Goal: Task Accomplishment & Management: Manage account settings

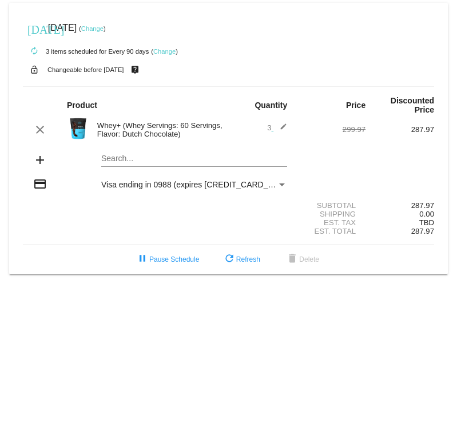
click at [283, 127] on mat-icon "edit" at bounding box center [280, 130] width 14 height 14
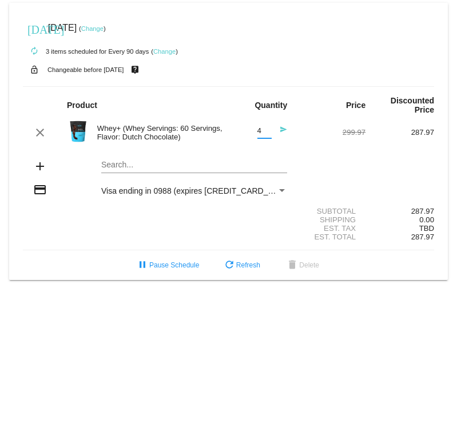
drag, startPoint x: 265, startPoint y: 130, endPoint x: 251, endPoint y: 131, distance: 13.7
type input "4"
click at [257, 131] on input "4" at bounding box center [264, 131] width 14 height 9
click at [238, 224] on div "Shipping 0.00" at bounding box center [228, 220] width 411 height 9
click at [283, 132] on mat-icon "send" at bounding box center [280, 133] width 14 height 14
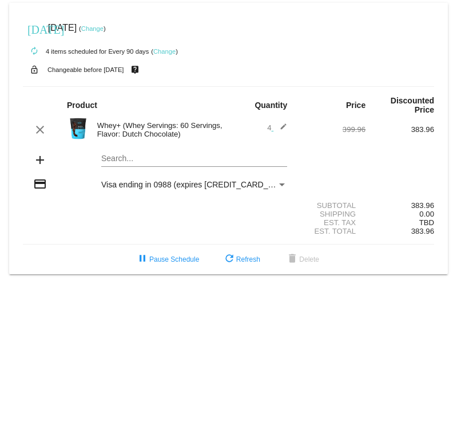
click at [103, 30] on link "Change" at bounding box center [92, 28] width 22 height 7
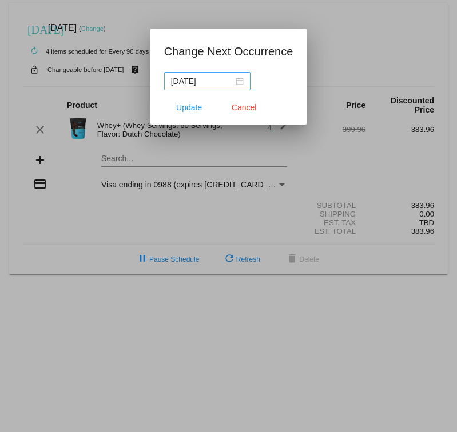
click at [231, 81] on div "[DATE]" at bounding box center [207, 81] width 73 height 13
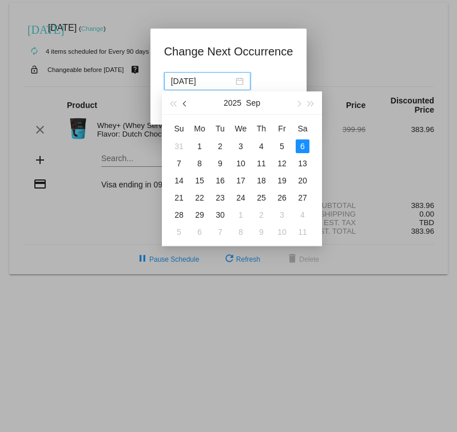
click at [189, 106] on button "button" at bounding box center [185, 102] width 13 height 23
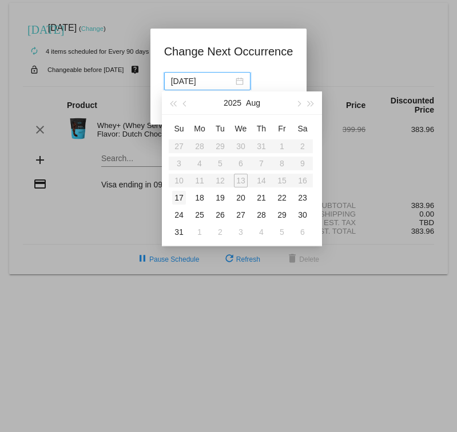
click at [177, 198] on div "17" at bounding box center [179, 198] width 14 height 14
type input "2025-08-17"
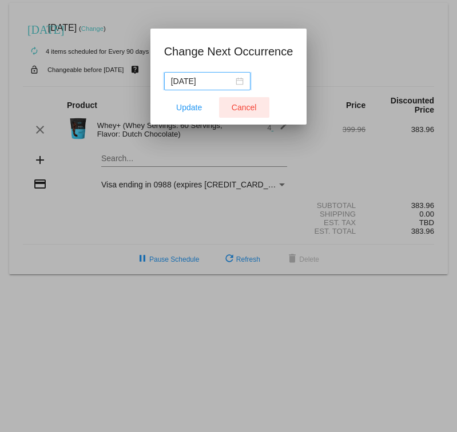
click at [245, 110] on span "Cancel" at bounding box center [244, 107] width 25 height 9
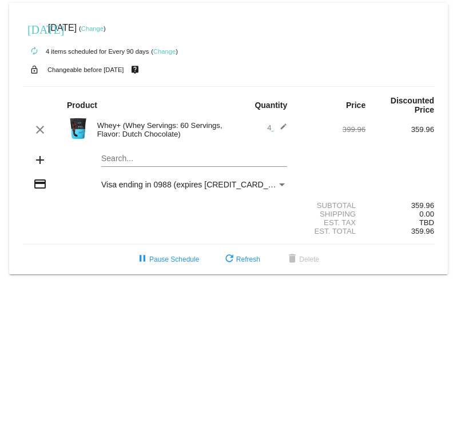
click at [103, 29] on link "Change" at bounding box center [92, 28] width 22 height 7
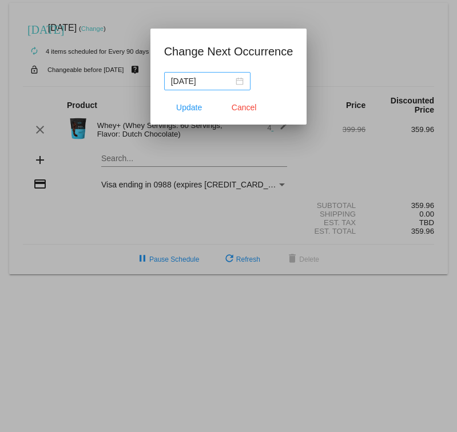
click at [198, 89] on nz-date-picker "[DATE]" at bounding box center [207, 81] width 86 height 18
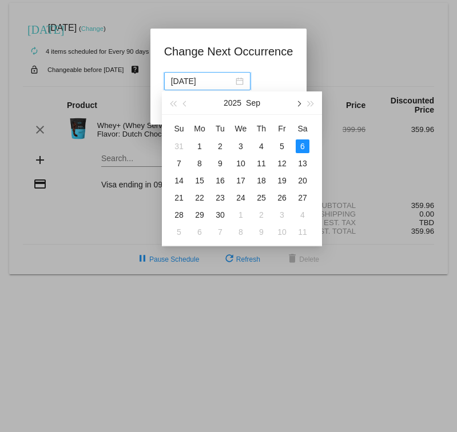
click at [301, 105] on button "button" at bounding box center [298, 102] width 13 height 23
click at [222, 165] on div "7" at bounding box center [220, 164] width 14 height 14
type input "[DATE]"
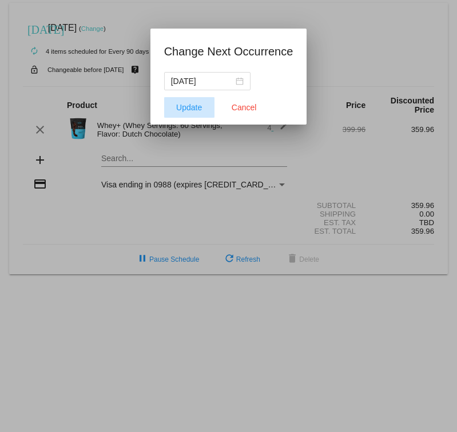
click at [188, 106] on span "Update" at bounding box center [189, 107] width 26 height 9
